Goal: Task Accomplishment & Management: Manage account settings

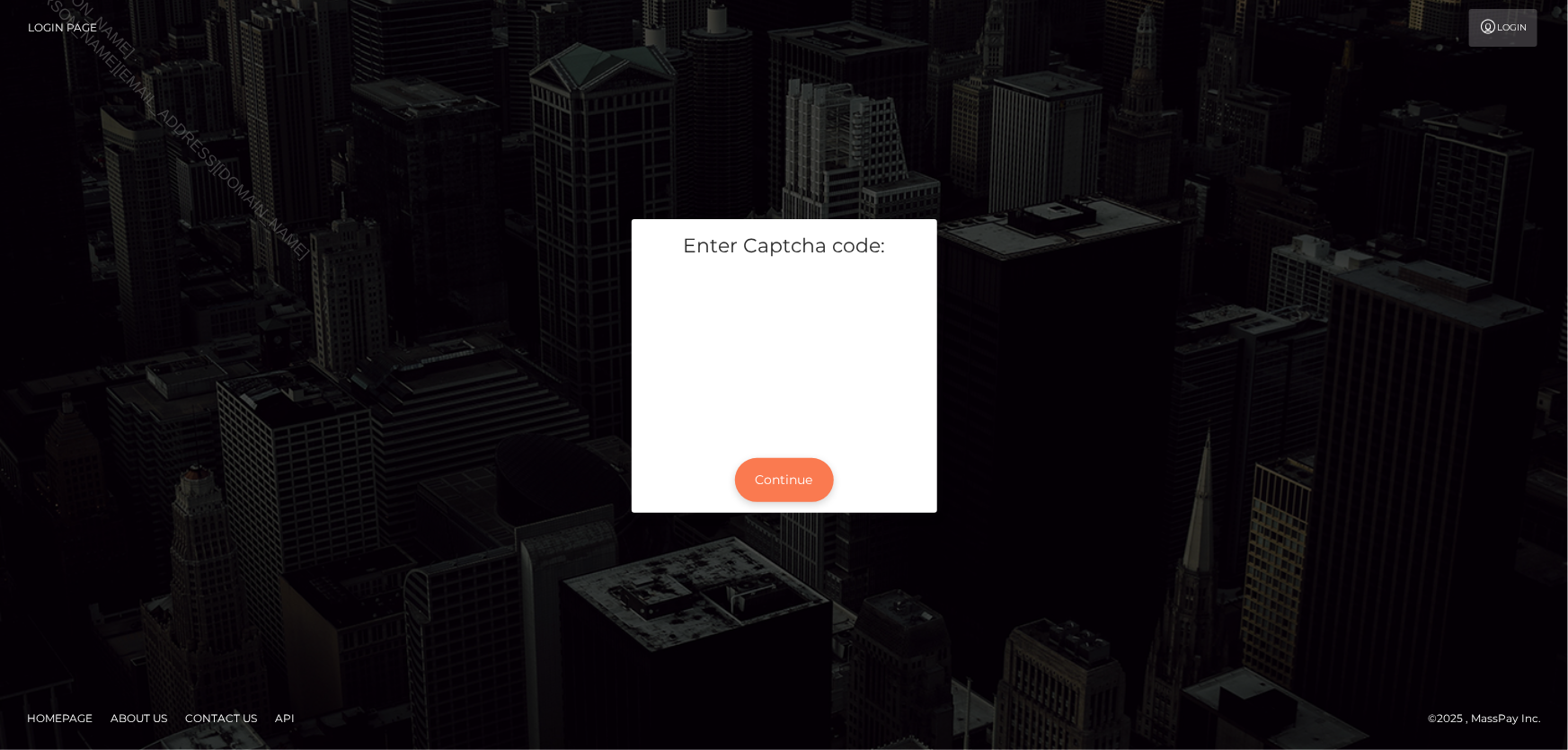
click at [773, 468] on button "Continue" at bounding box center [784, 480] width 99 height 44
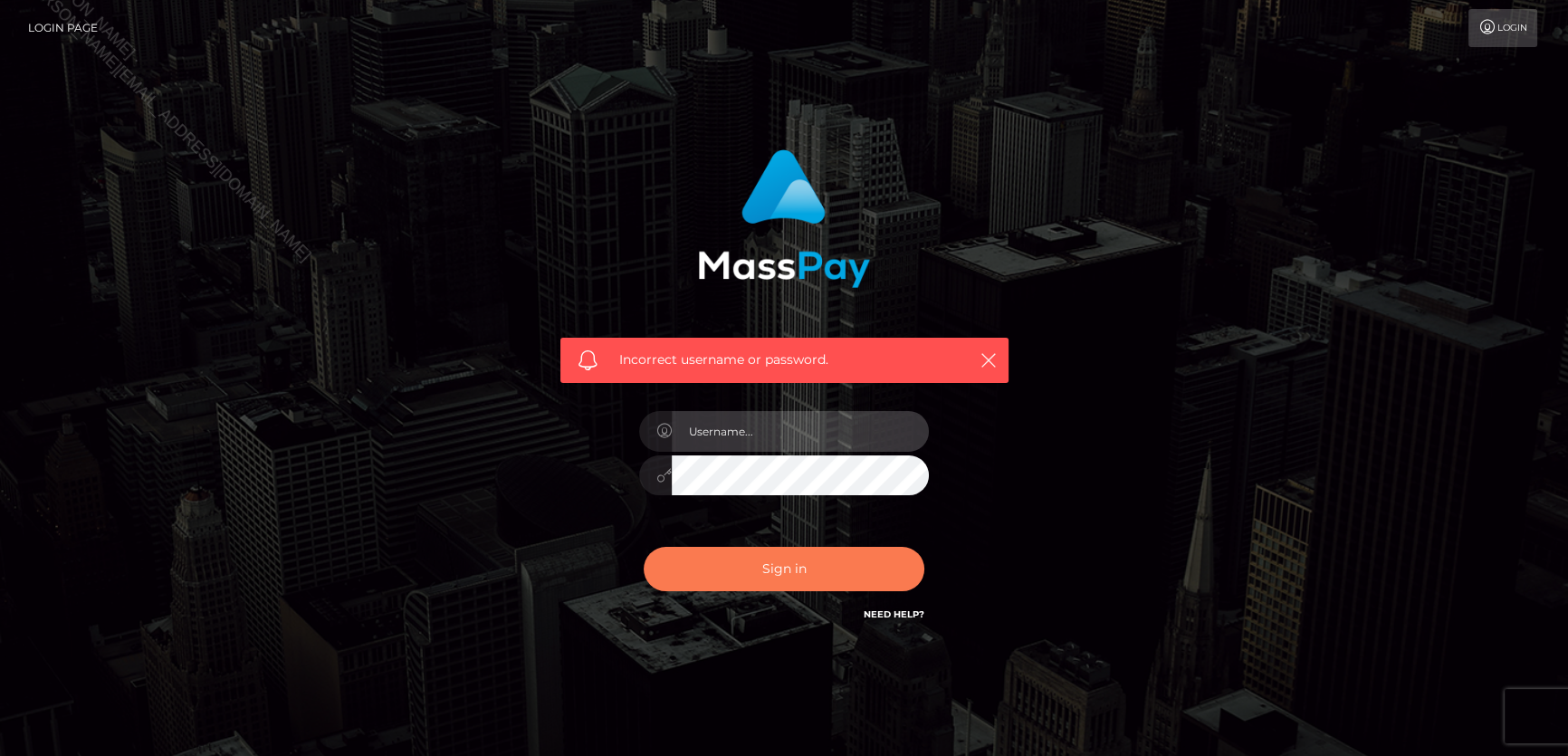
type input "[PERSON_NAME]"
click at [734, 567] on button "Sign in" at bounding box center [783, 568] width 280 height 44
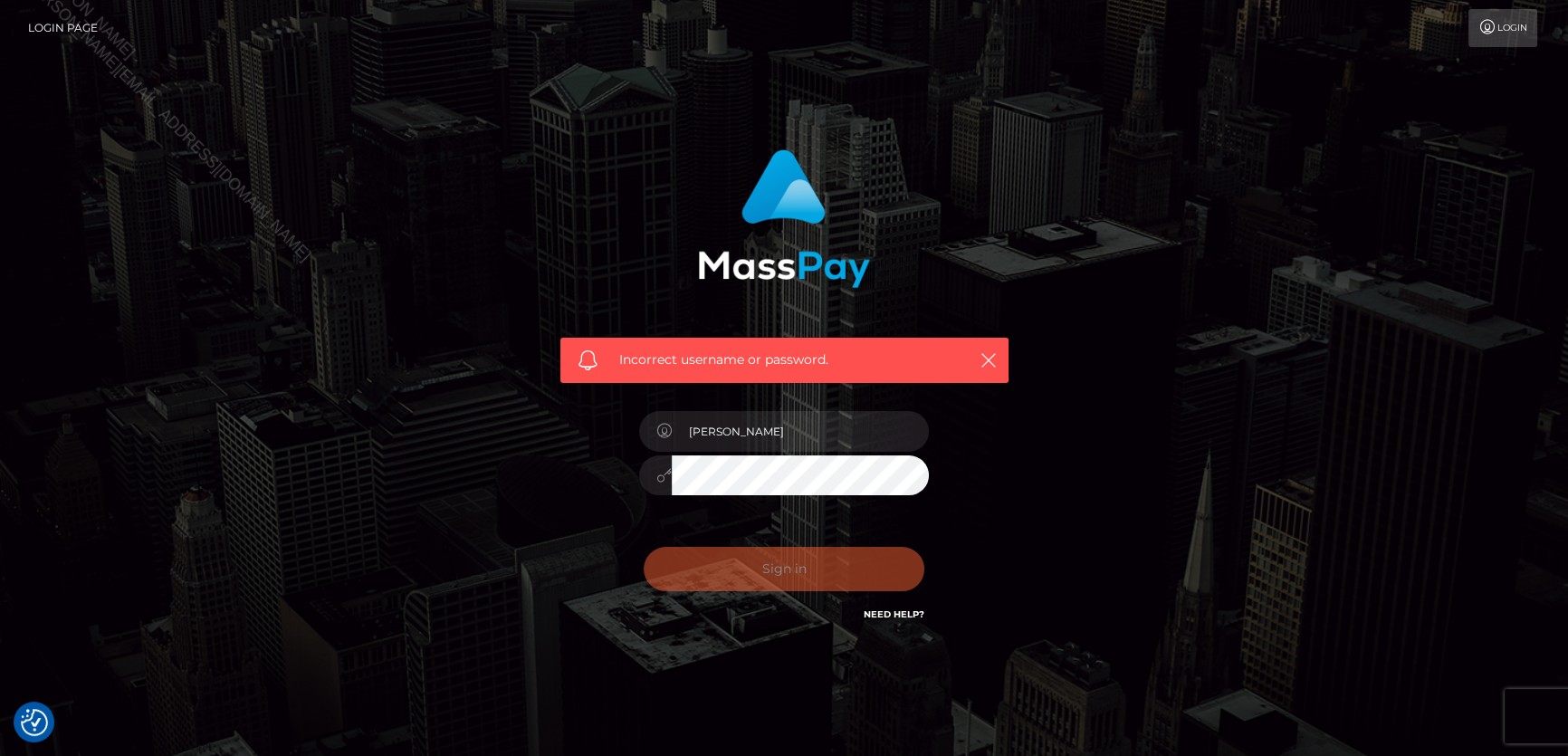
checkbox input "true"
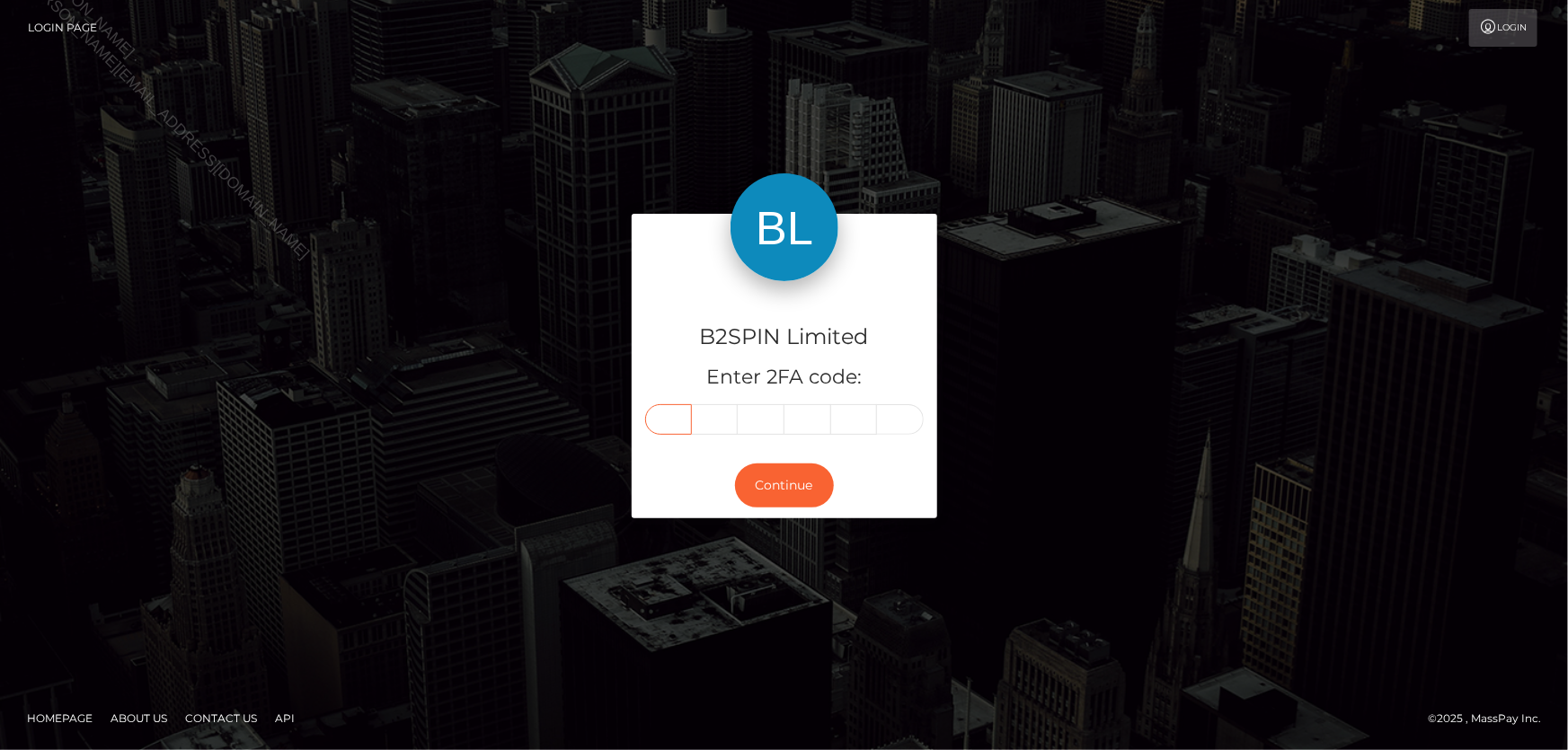
click at [674, 421] on input "text" at bounding box center [668, 419] width 47 height 31
click at [675, 422] on input "text" at bounding box center [668, 419] width 47 height 31
type input "0"
type input "4"
type input "0"
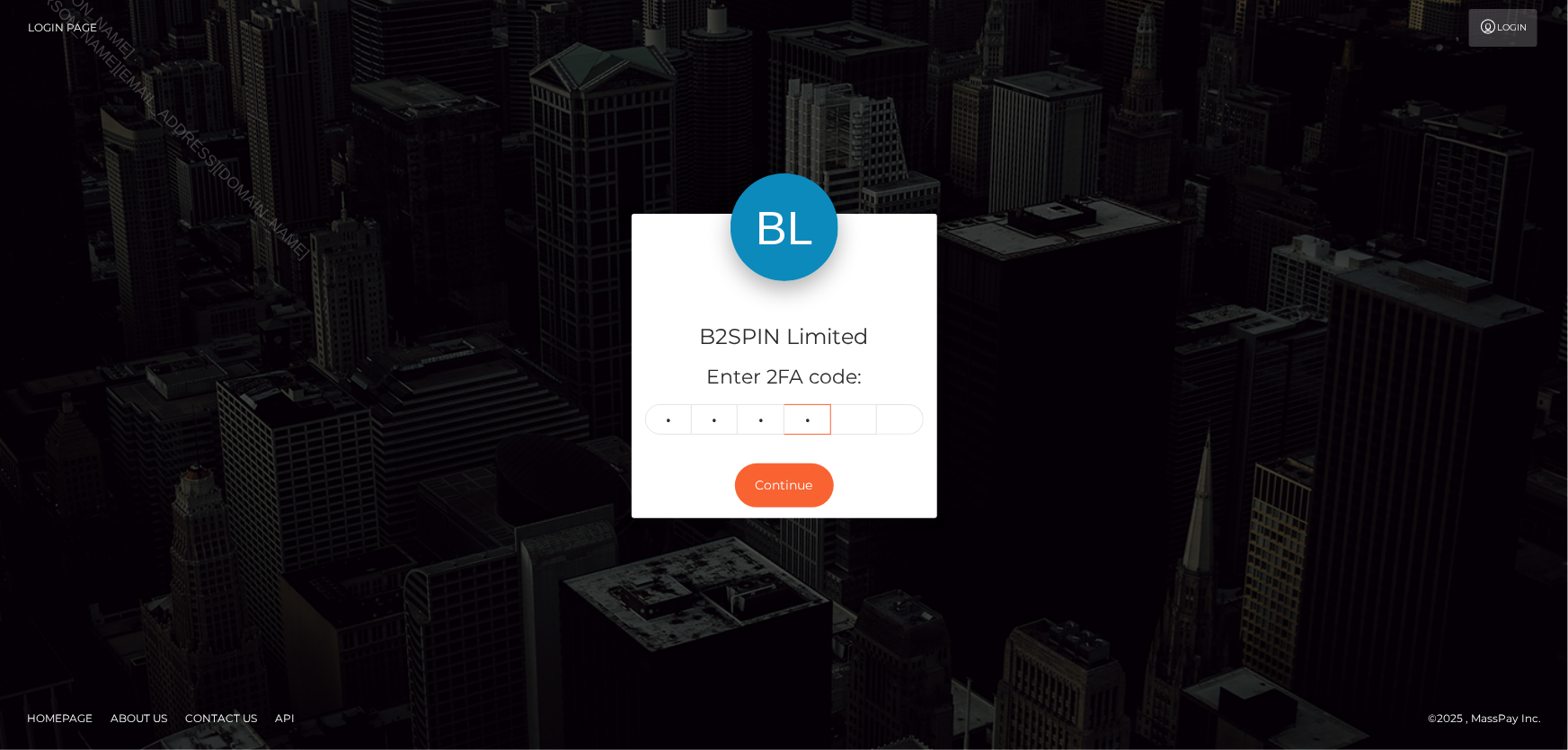
type input "2"
type input "9"
type input "1"
drag, startPoint x: 790, startPoint y: 504, endPoint x: 812, endPoint y: 494, distance: 24.2
click at [790, 501] on button "Continue" at bounding box center [784, 485] width 99 height 44
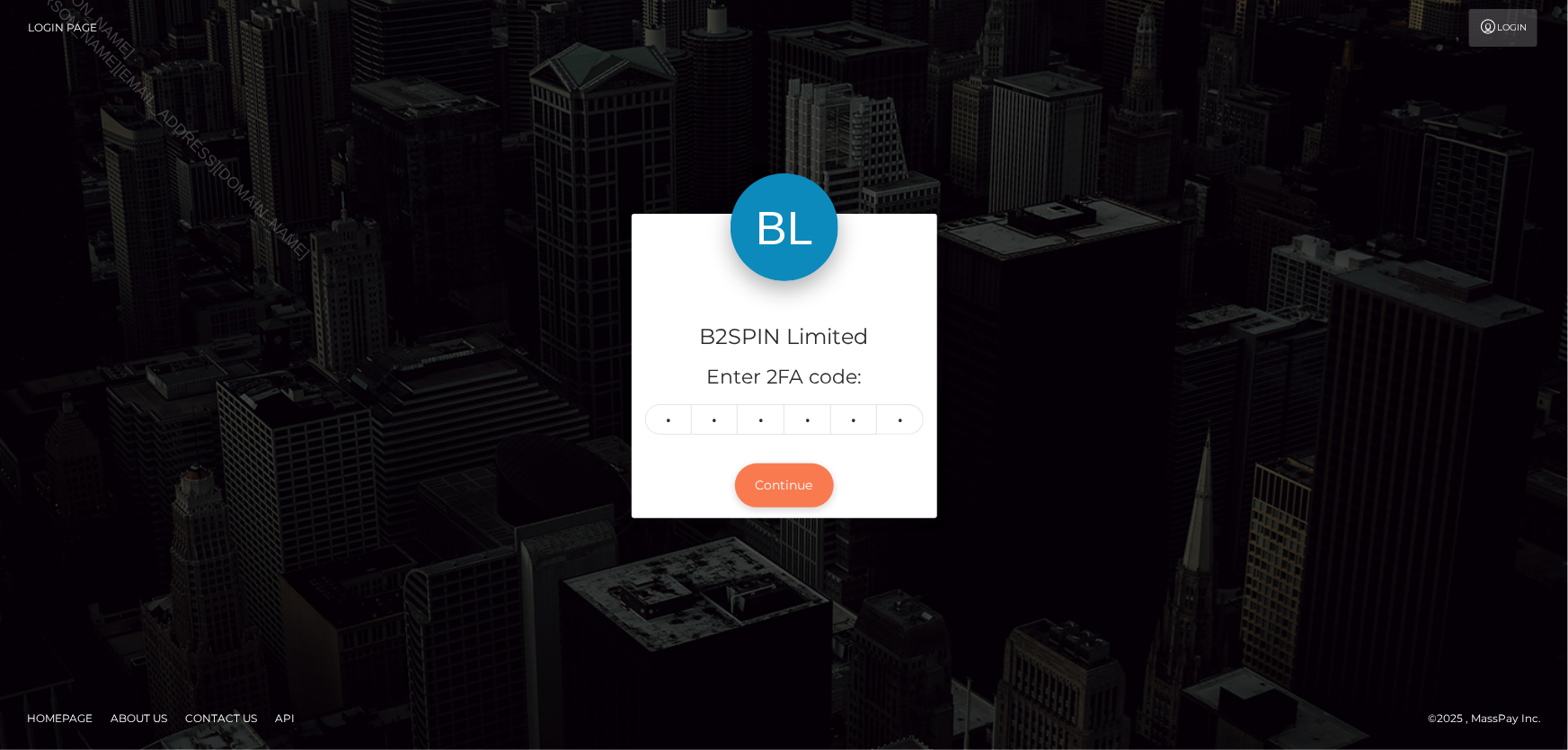
click at [812, 481] on button "Continue" at bounding box center [784, 485] width 99 height 44
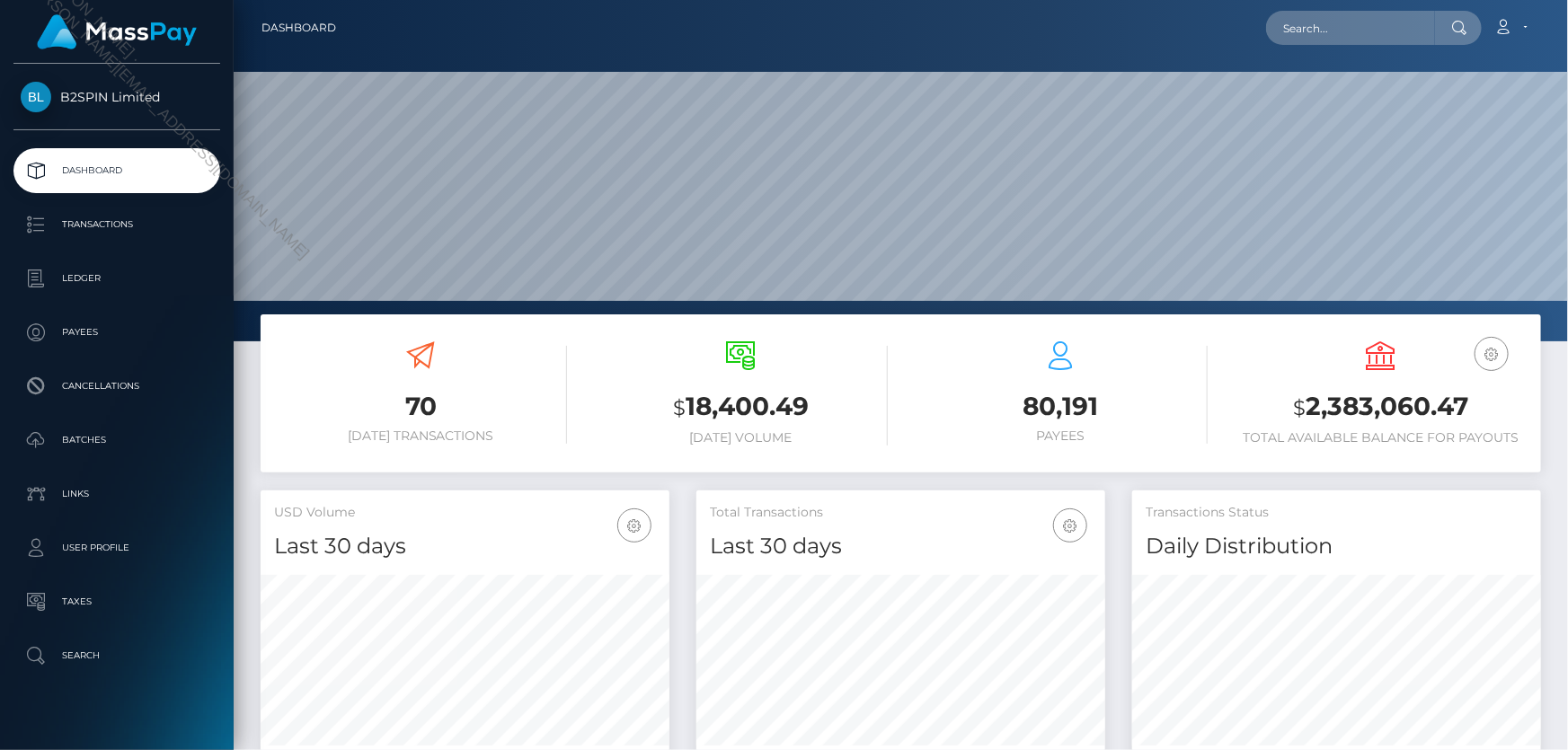
scroll to position [318, 408]
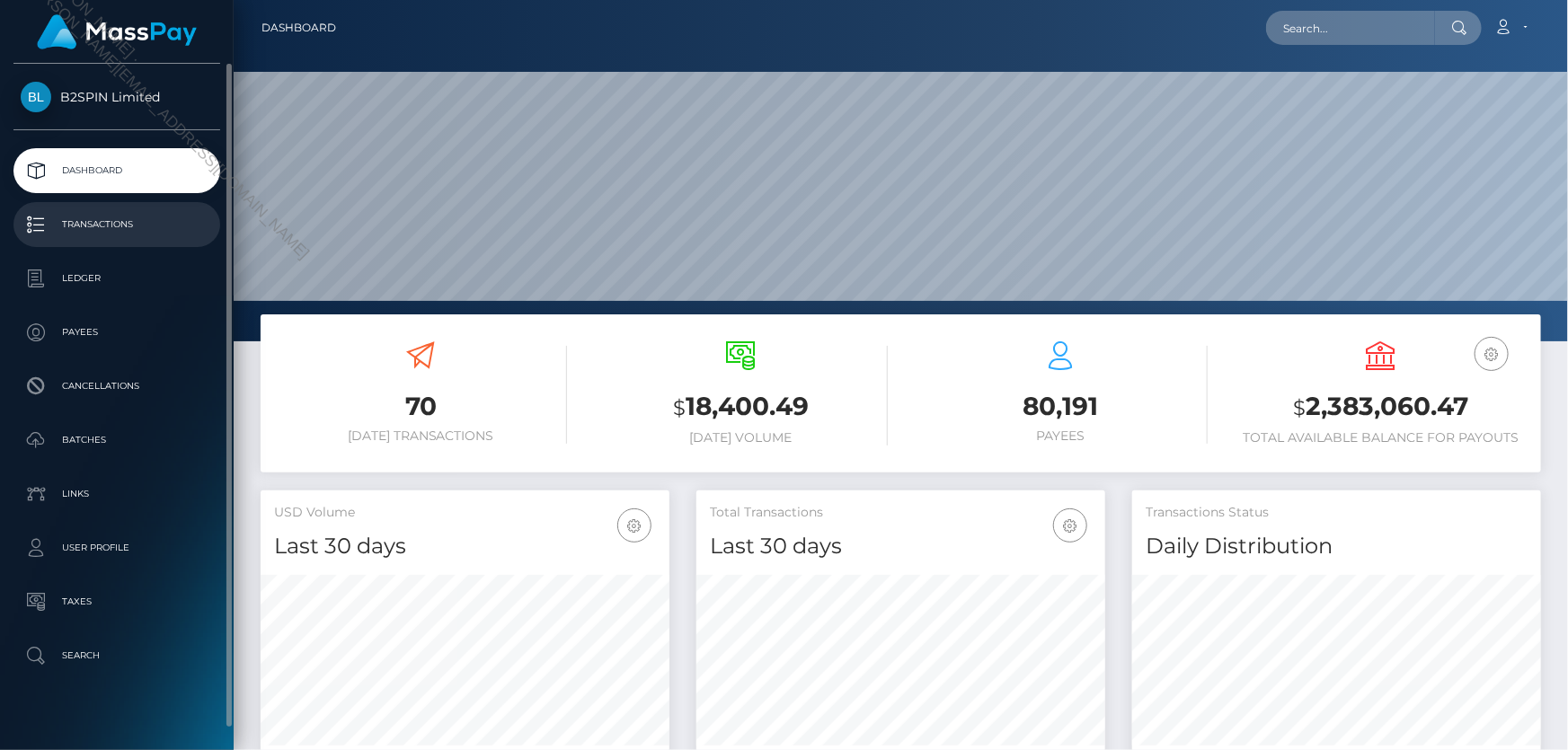
drag, startPoint x: 123, startPoint y: 224, endPoint x: 1, endPoint y: 229, distance: 122.1
click at [122, 224] on p "Transactions" at bounding box center [117, 224] width 192 height 27
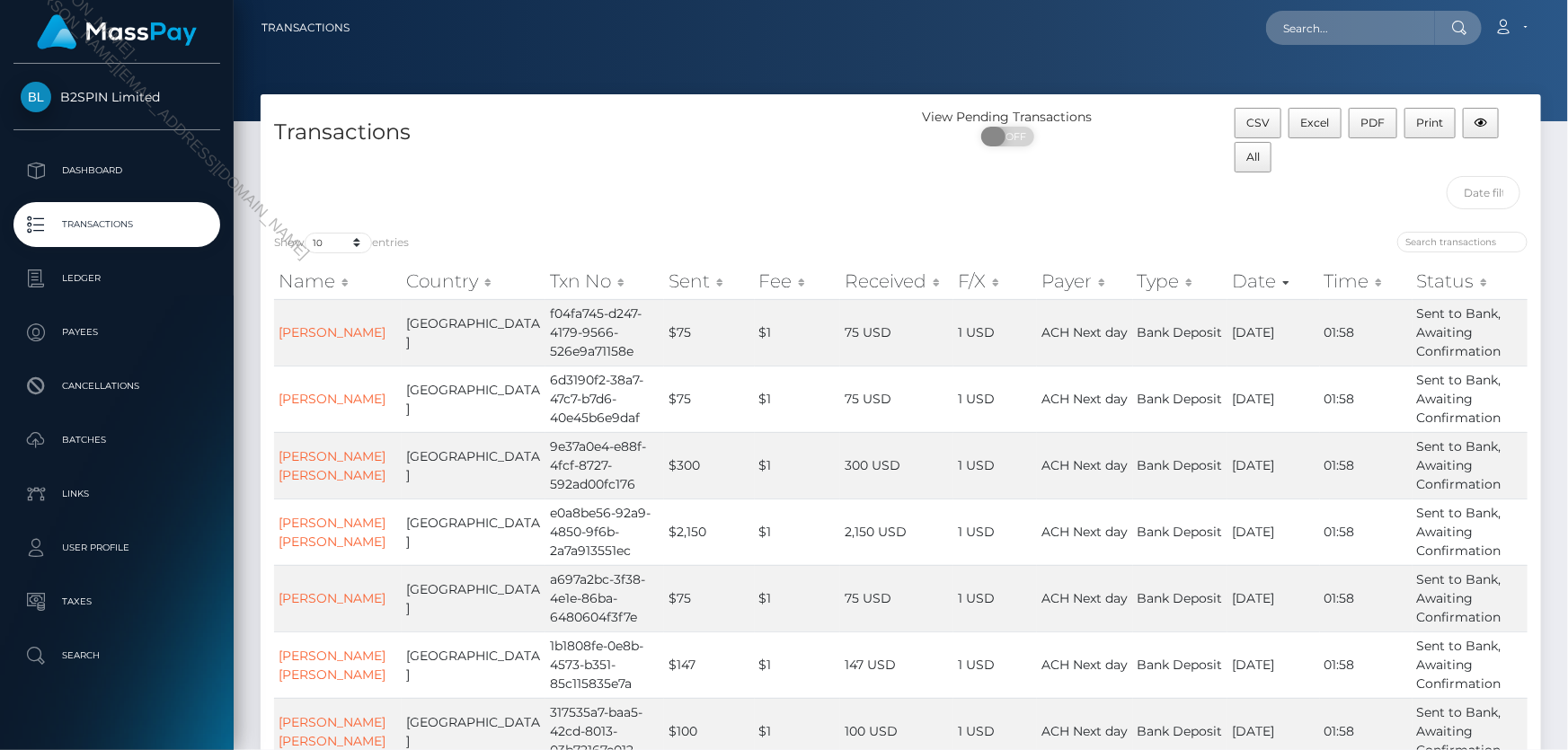
click at [1009, 138] on span "OFF" at bounding box center [1013, 137] width 45 height 20
checkbox input "true"
click at [359, 240] on select "10 25 50 100 250 500 1,000 3,500" at bounding box center [339, 242] width 67 height 21
select select "3500"
click at [306, 233] on select "10 25 50 100 250 500 1,000 3,500" at bounding box center [339, 242] width 67 height 21
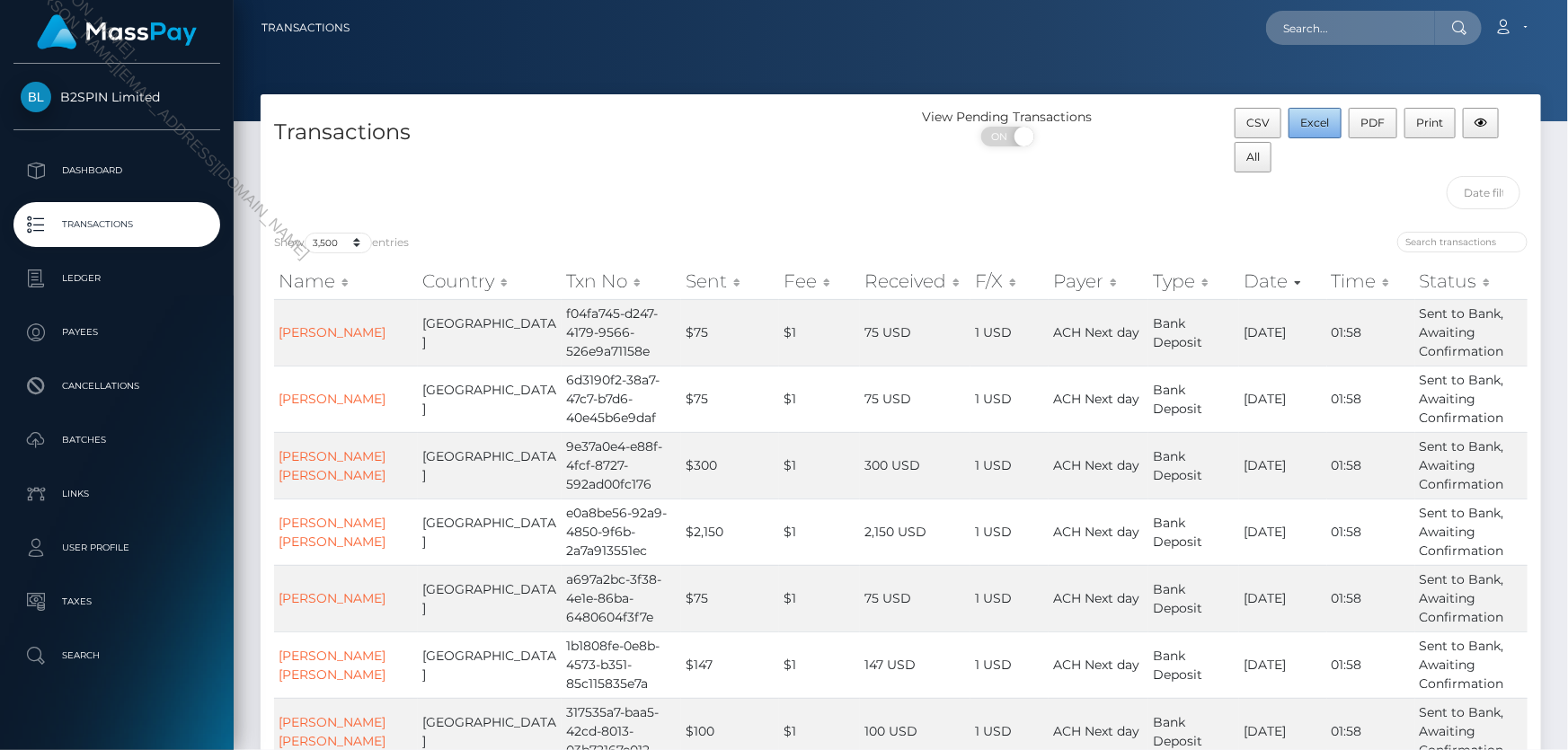
click at [1304, 119] on span "Excel" at bounding box center [1315, 123] width 29 height 14
drag, startPoint x: 1562, startPoint y: 12, endPoint x: 1545, endPoint y: -99, distance: 112.3
click at [1545, 0] on html "B2SPIN Limited Dashboard Transactions Ledger Payees Cancellations" at bounding box center [784, 375] width 1568 height 750
click at [1483, 192] on input "text" at bounding box center [1483, 193] width 73 height 34
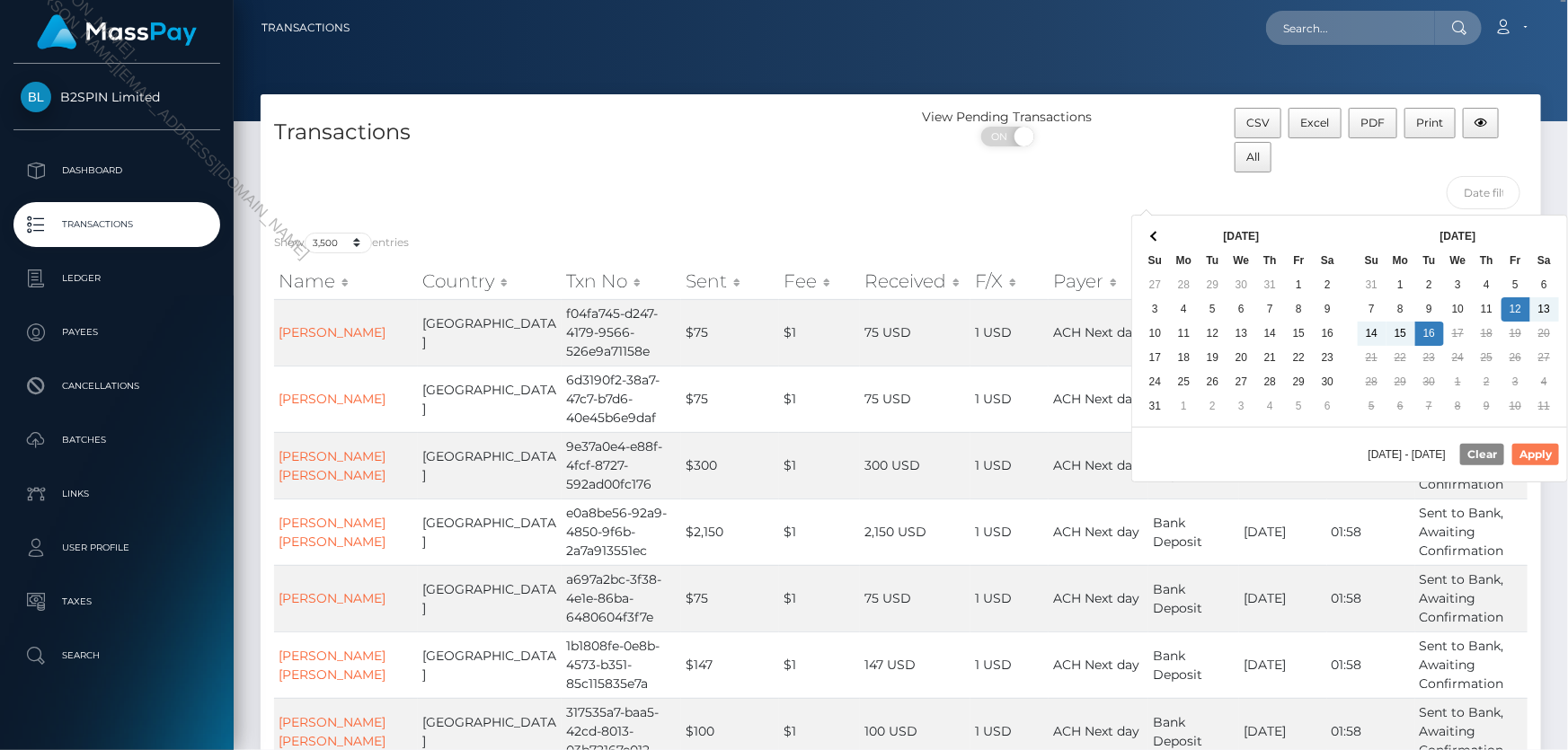
drag, startPoint x: 1538, startPoint y: 445, endPoint x: 1542, endPoint y: 462, distance: 17.5
click at [1538, 444] on button "Apply" at bounding box center [1535, 454] width 47 height 22
type input "[DATE] - [DATE]"
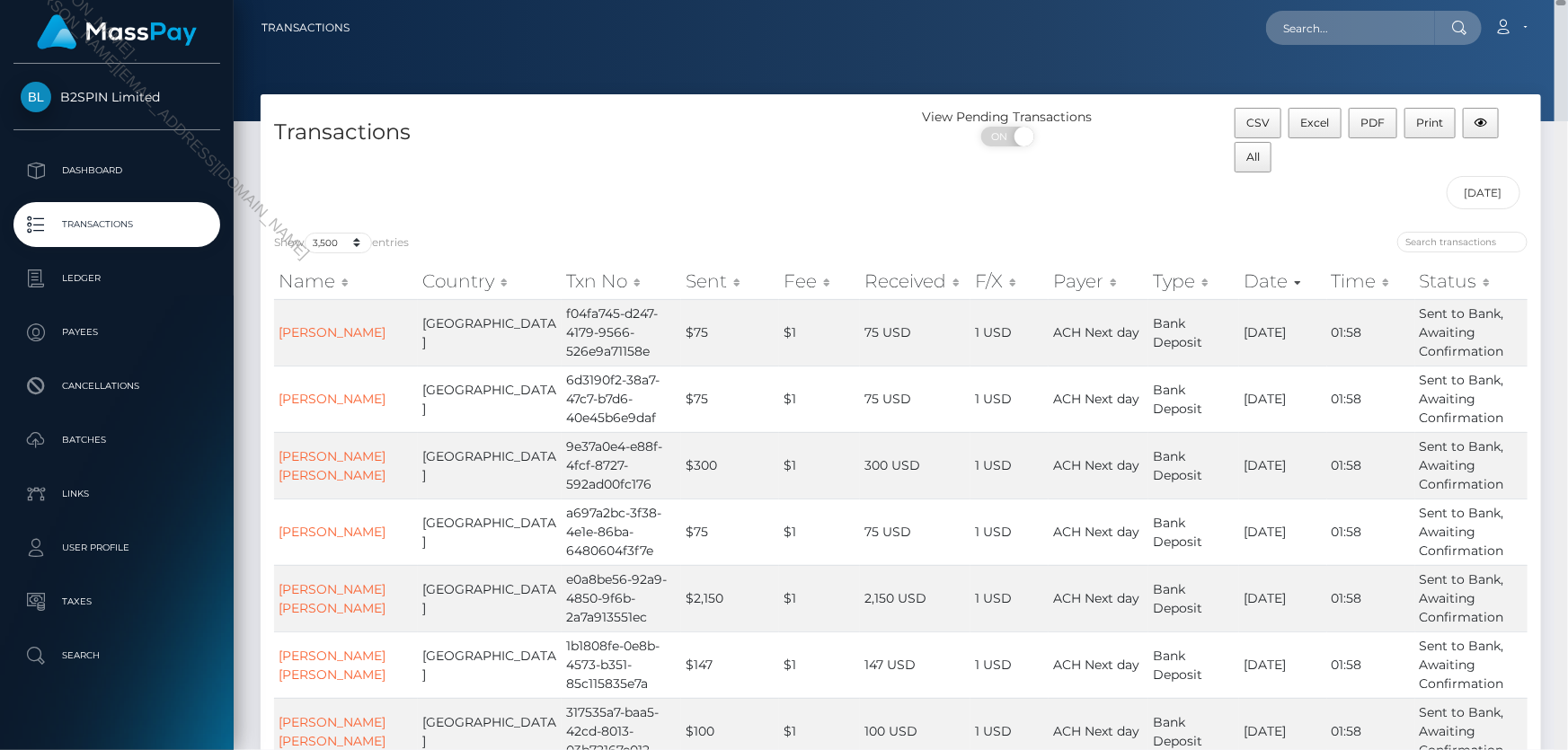
drag, startPoint x: 1561, startPoint y: 19, endPoint x: 1567, endPoint y: -48, distance: 67.3
click at [1567, 0] on html "B2SPIN Limited Dashboard Transactions Ledger Payees Cancellations" at bounding box center [784, 375] width 1568 height 750
click at [1490, 183] on input "[DATE] - [DATE]" at bounding box center [1483, 193] width 73 height 34
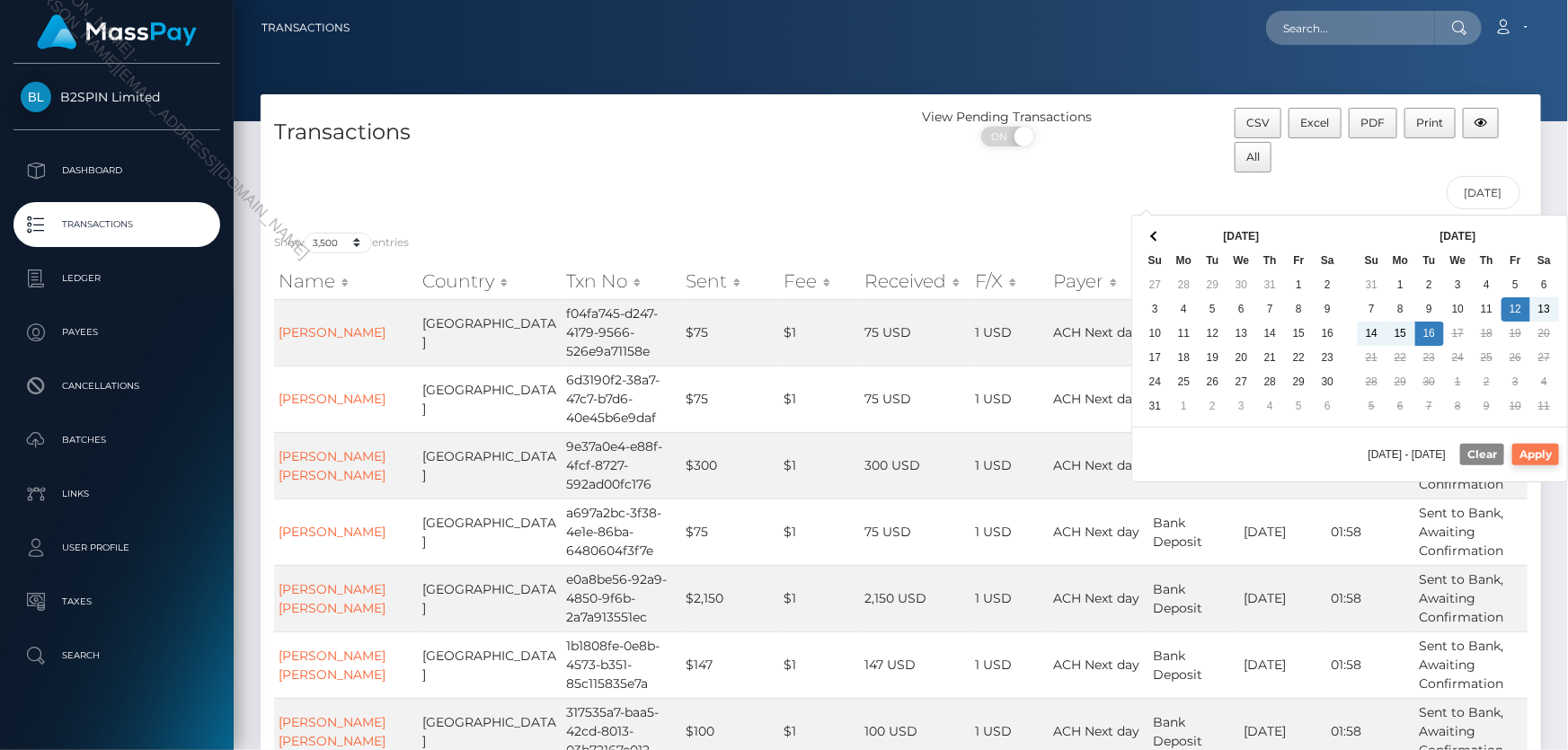
click at [1541, 452] on button "Apply" at bounding box center [1535, 454] width 47 height 22
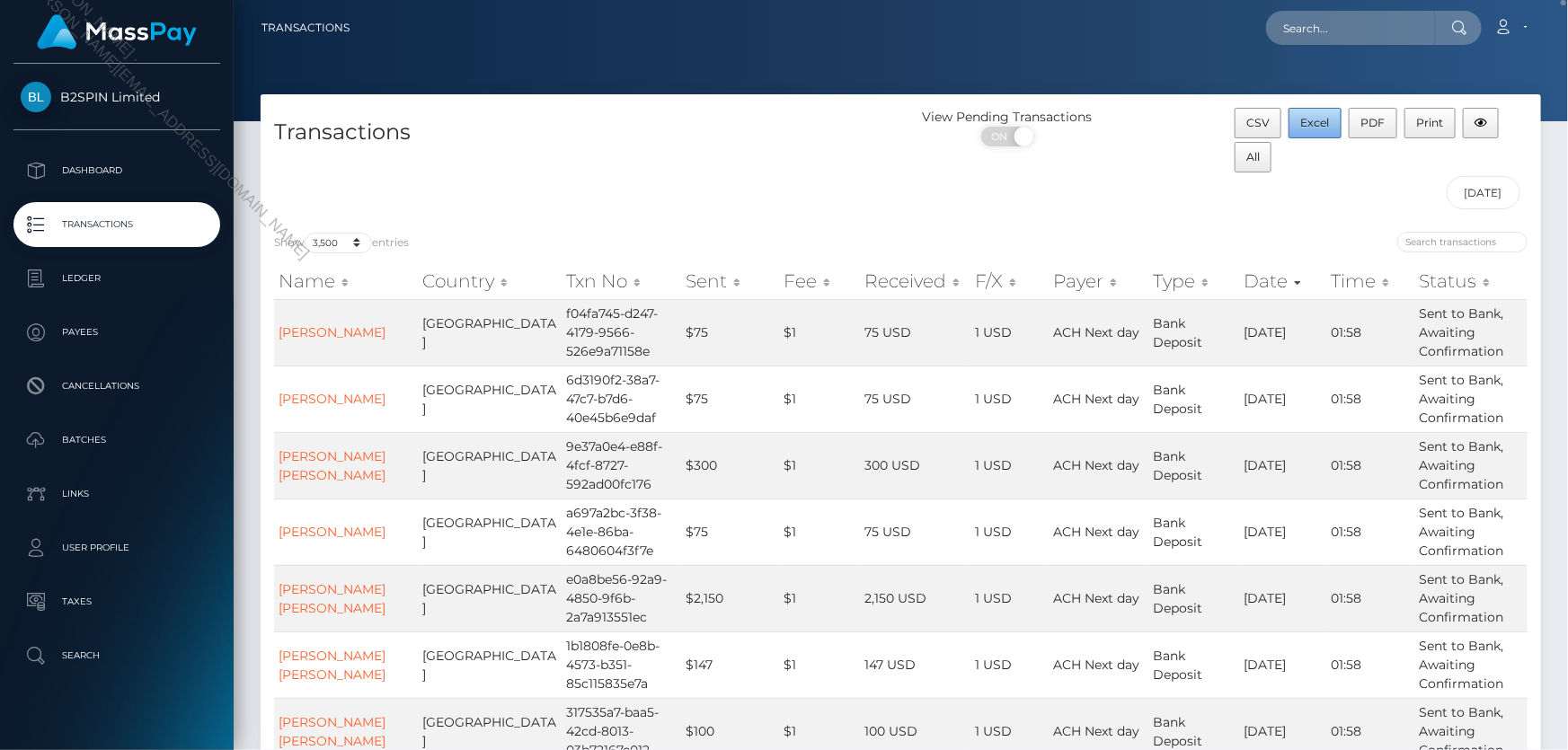
click at [1314, 125] on span "Excel" at bounding box center [1315, 123] width 29 height 14
click at [1259, 163] on button "All" at bounding box center [1253, 156] width 38 height 31
click at [1248, 156] on span "All" at bounding box center [1253, 157] width 14 height 14
click at [812, 48] on nav "Transactions Loading... Loading... Account Logout" at bounding box center [901, 28] width 1334 height 55
click at [1308, 132] on button "Excel" at bounding box center [1316, 123] width 53 height 31
